Goal: Task Accomplishment & Management: Manage account settings

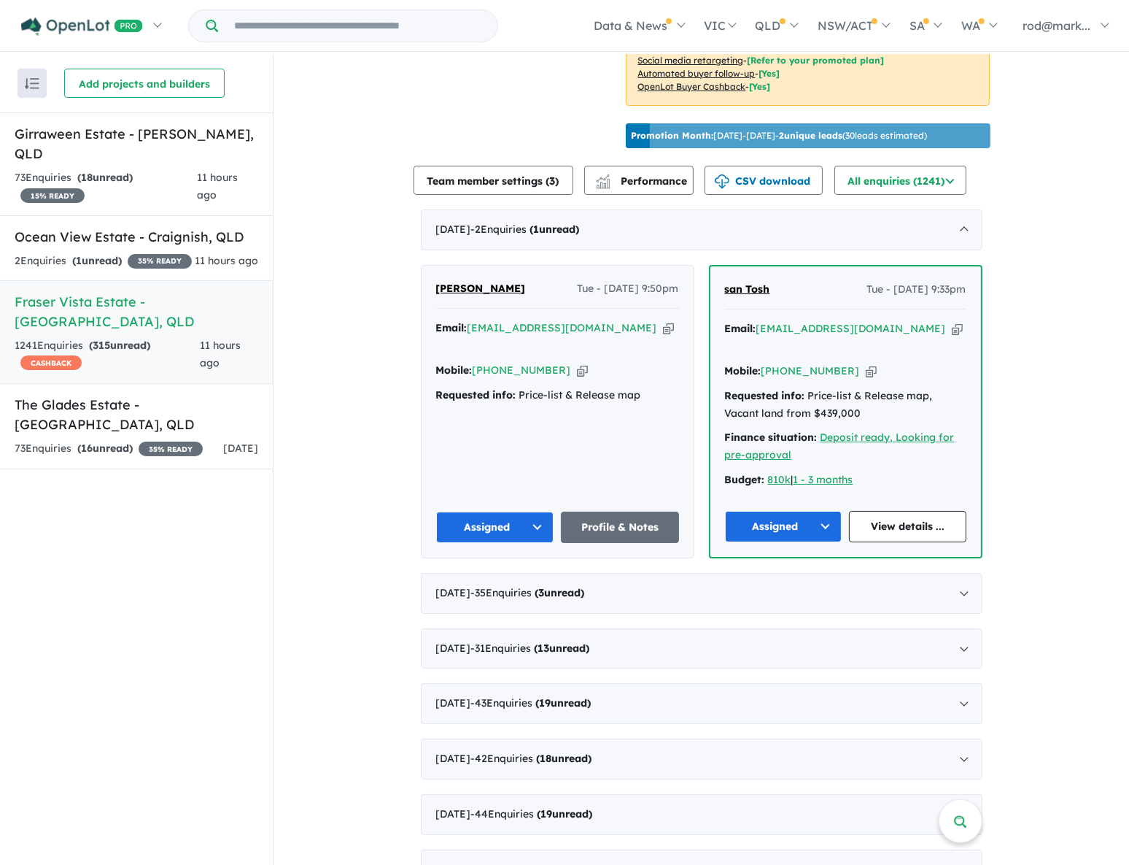
scroll to position [464, 0]
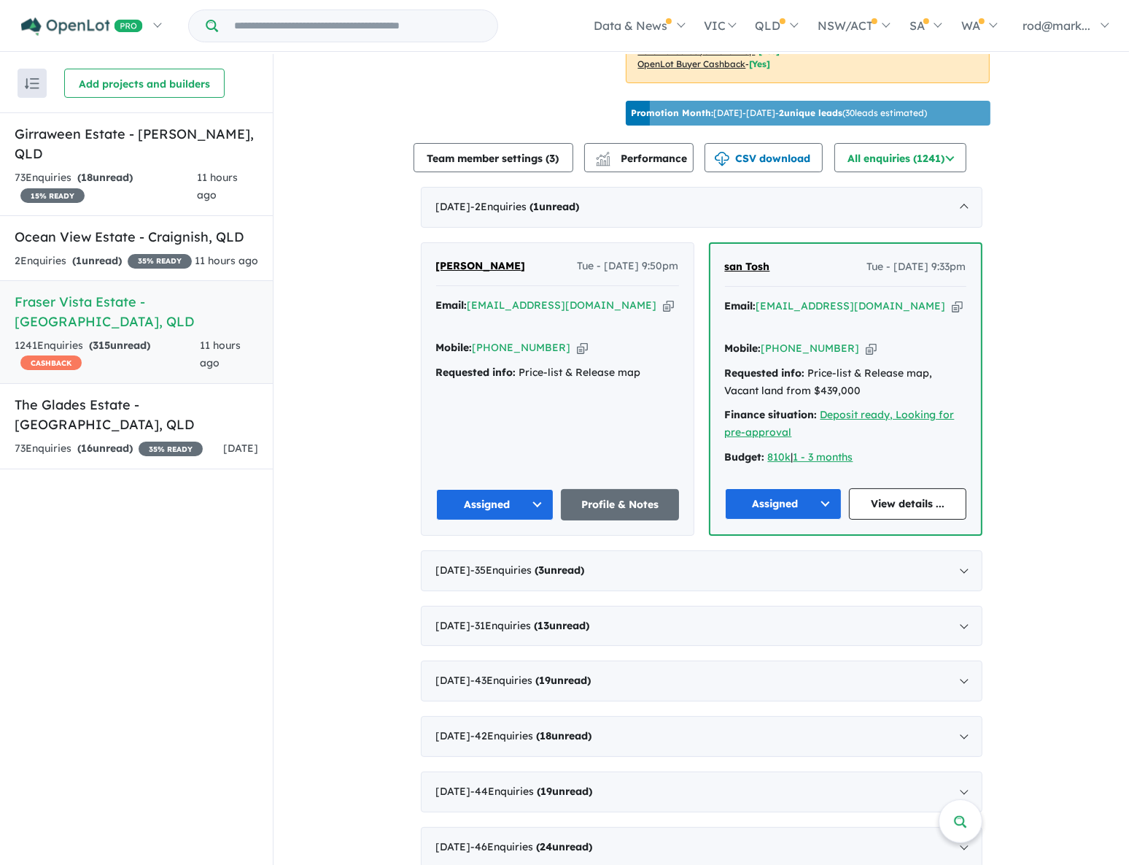
click at [66, 300] on h5 "Fraser Vista Estate - Booral , QLD" at bounding box center [137, 311] width 244 height 39
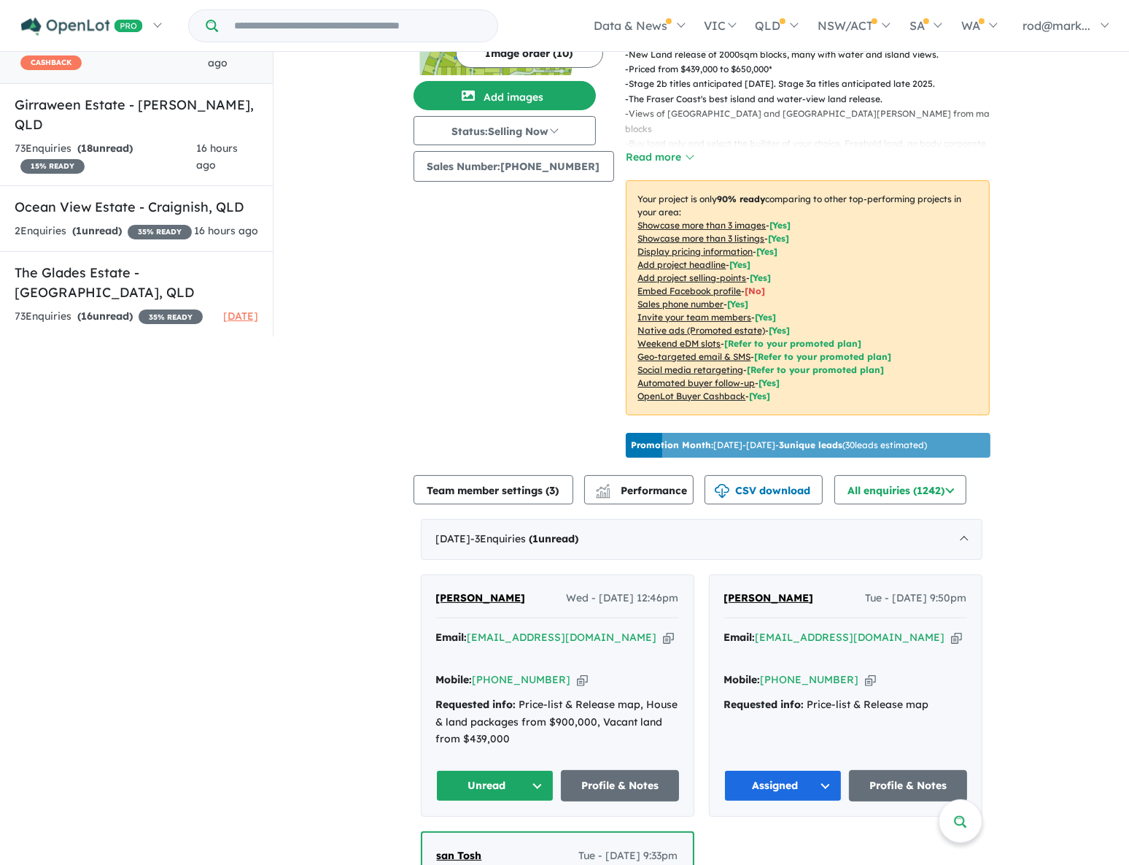
scroll to position [1, 0]
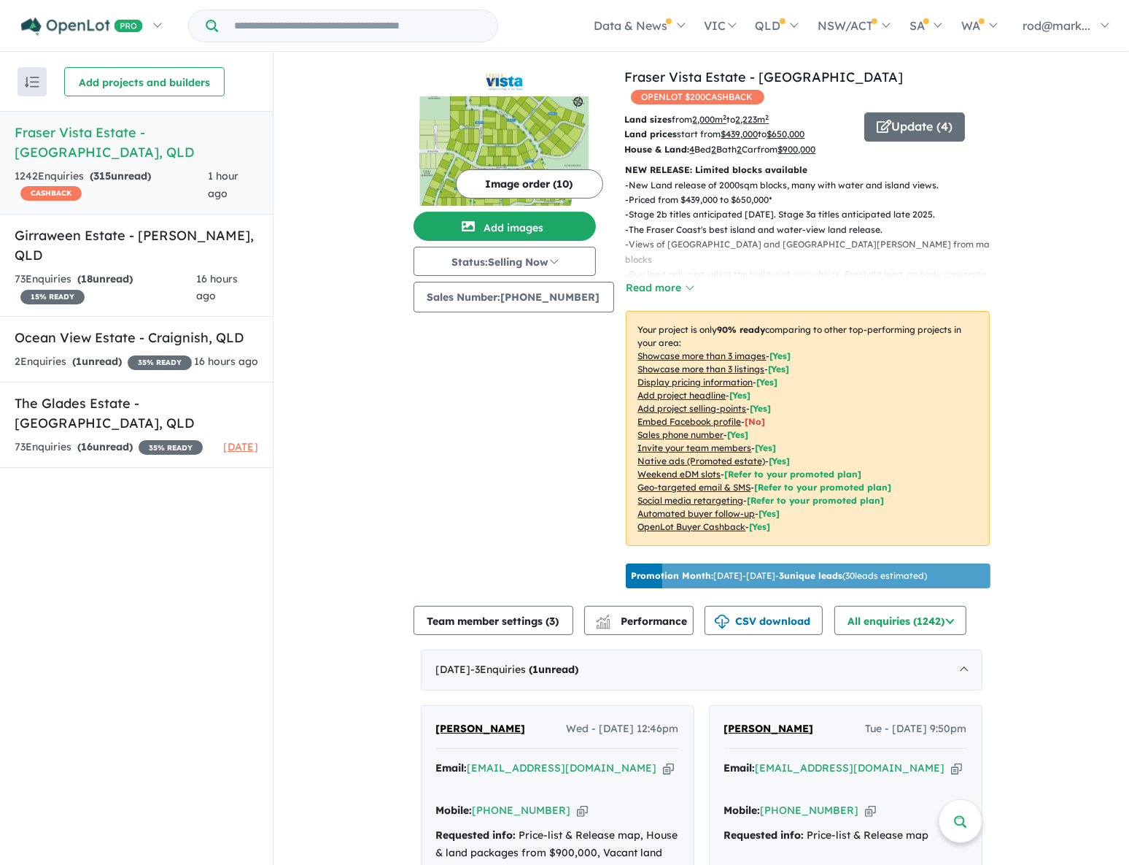
click at [663, 760] on icon "button" at bounding box center [668, 767] width 11 height 15
drag, startPoint x: 621, startPoint y: 761, endPoint x: 519, endPoint y: 672, distance: 134.9
click at [663, 761] on icon "button" at bounding box center [668, 767] width 11 height 15
drag, startPoint x: 620, startPoint y: 762, endPoint x: 507, endPoint y: 428, distance: 352.7
click at [663, 760] on icon "button" at bounding box center [668, 767] width 11 height 15
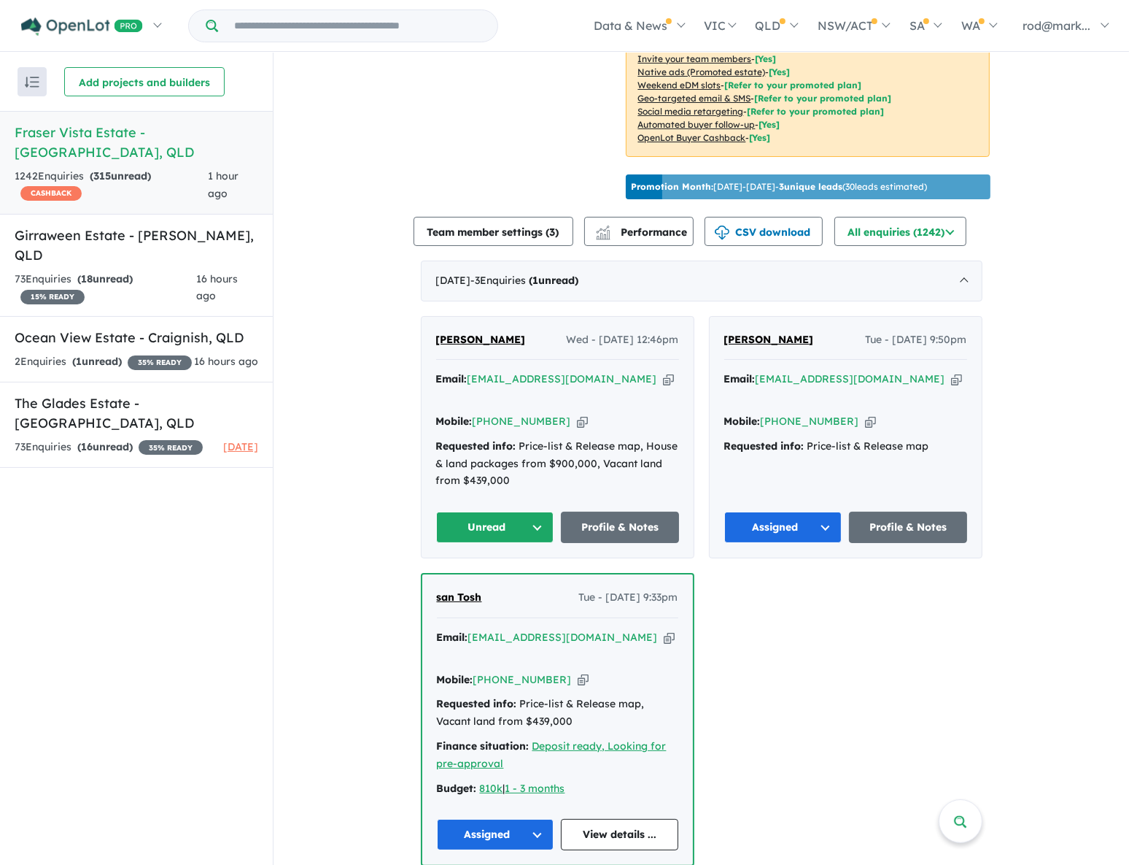
scroll to position [398, 0]
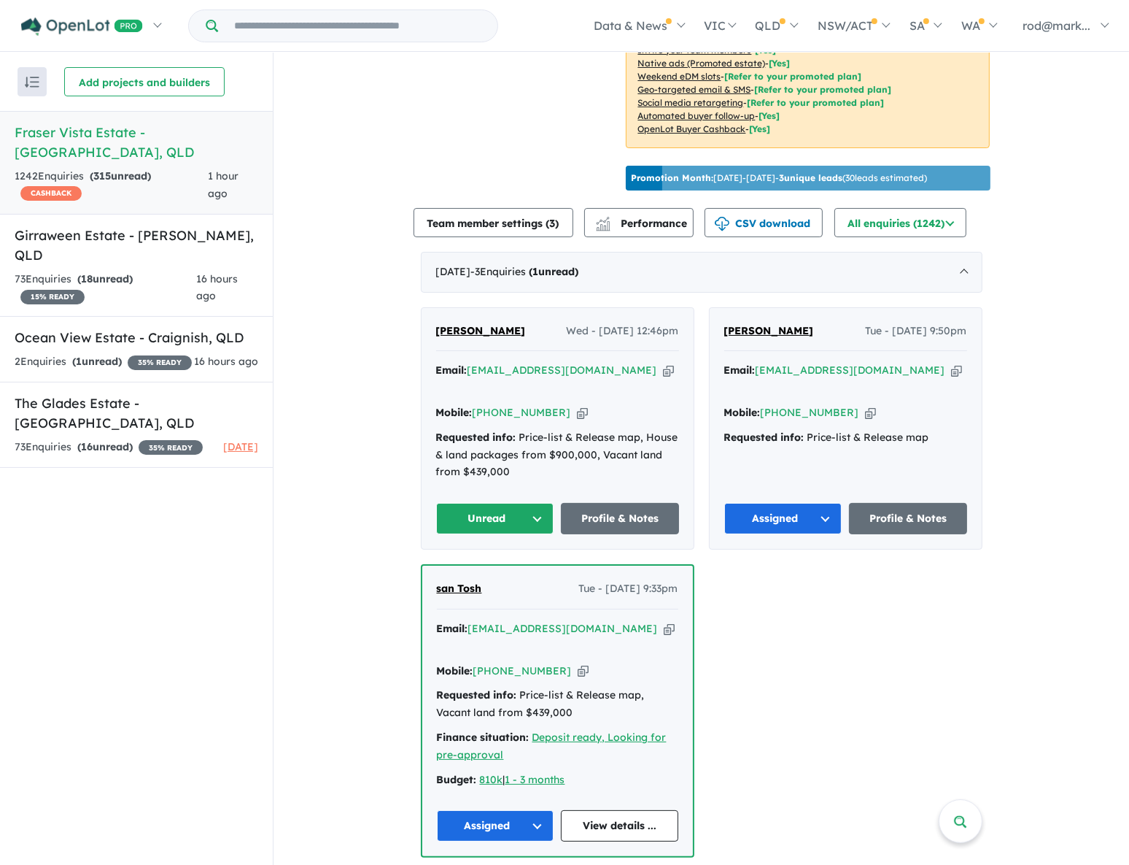
click at [533, 503] on button "Unread" at bounding box center [495, 518] width 118 height 31
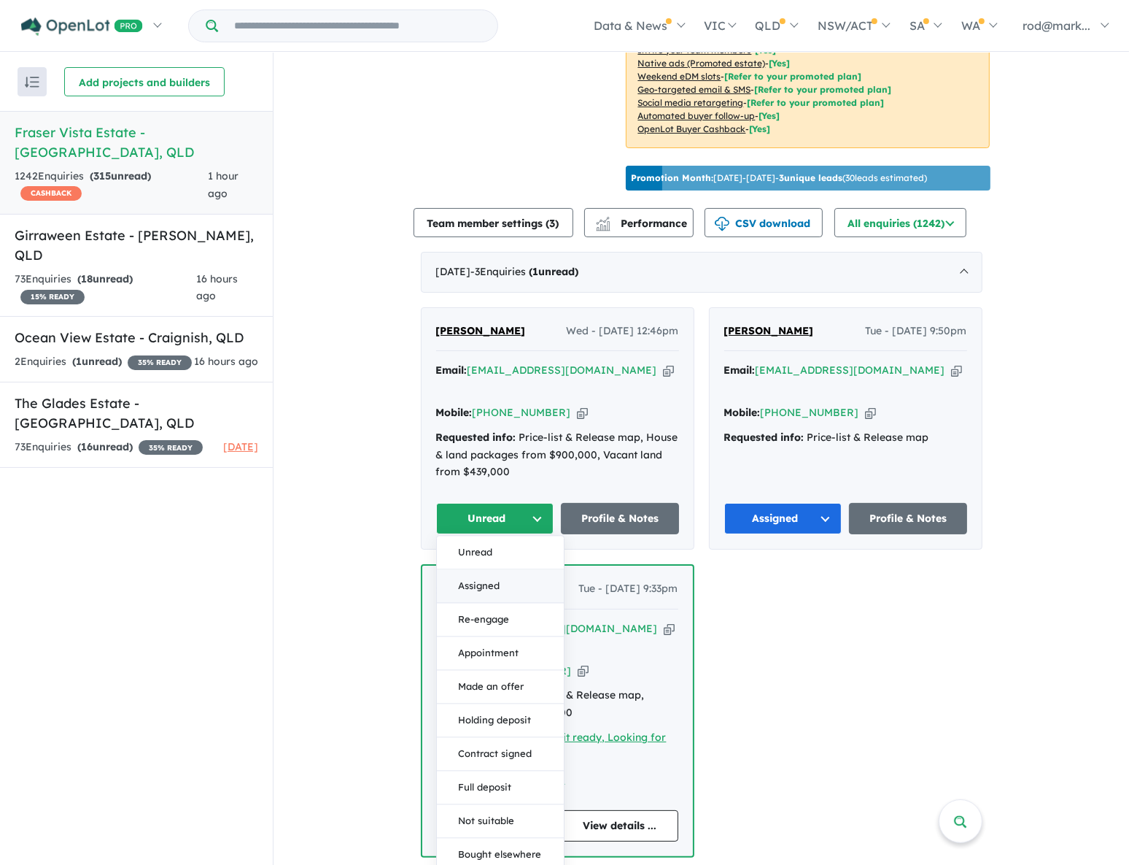
click at [488, 570] on button "Assigned" at bounding box center [500, 587] width 127 height 34
